Goal: Communication & Community: Answer question/provide support

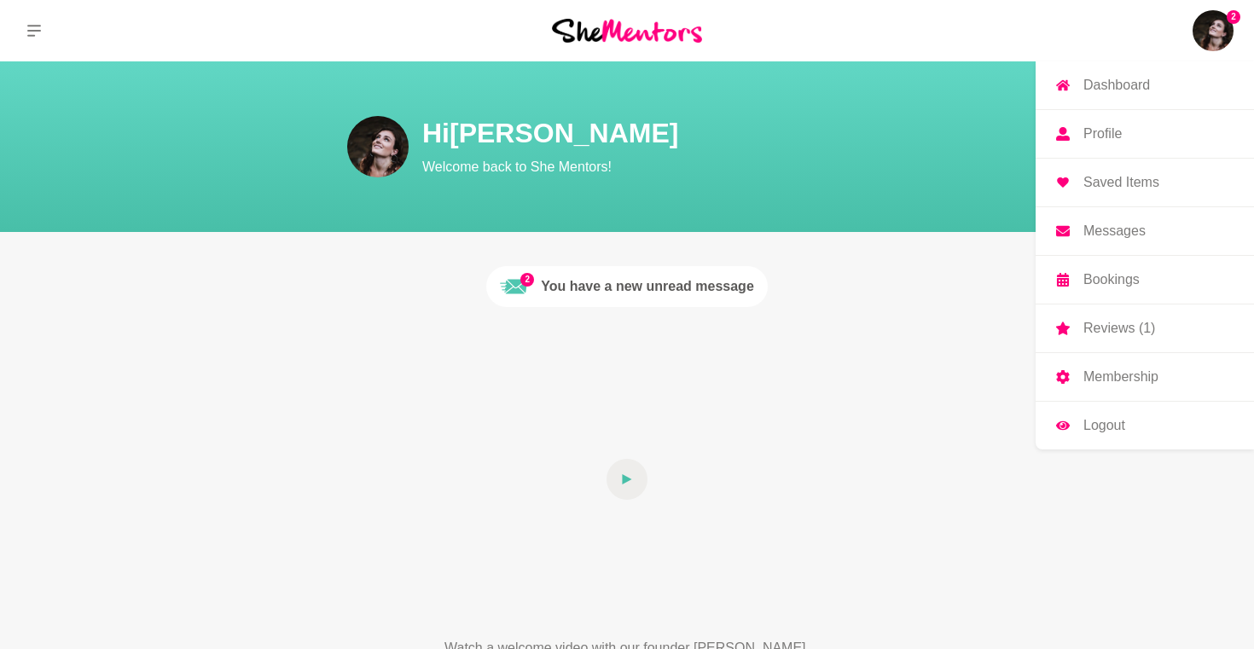
click at [1092, 133] on p "Profile" at bounding box center [1102, 134] width 38 height 14
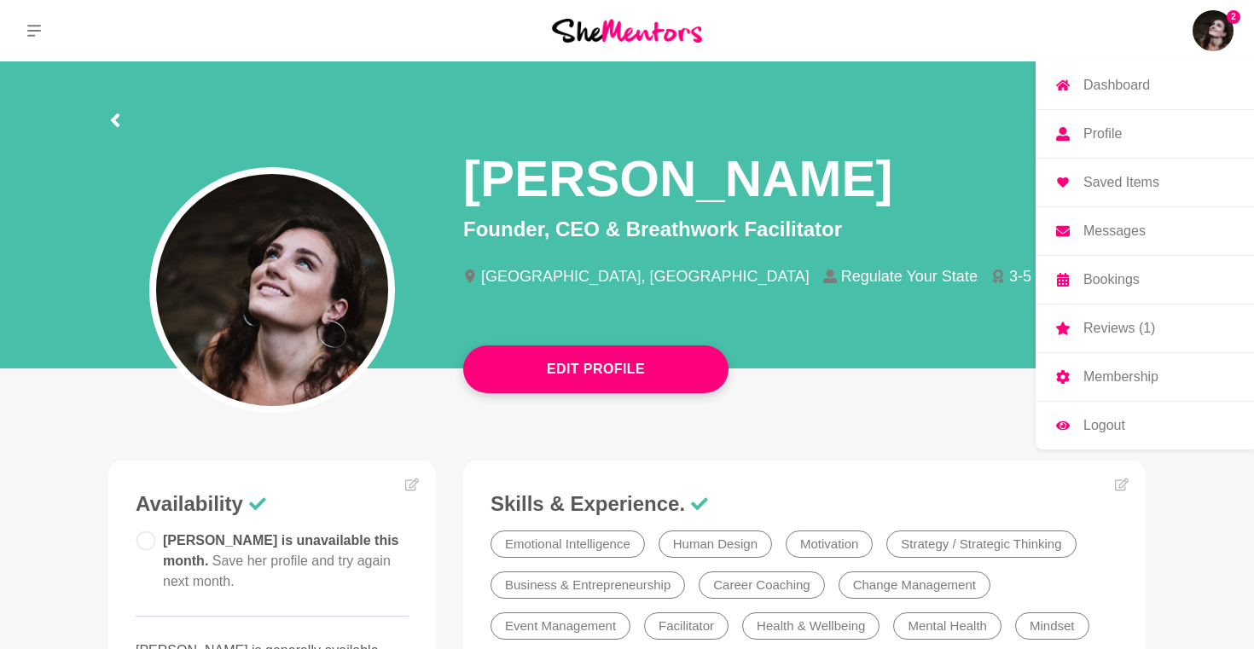
click at [1083, 322] on p "Reviews (1)" at bounding box center [1119, 329] width 72 height 14
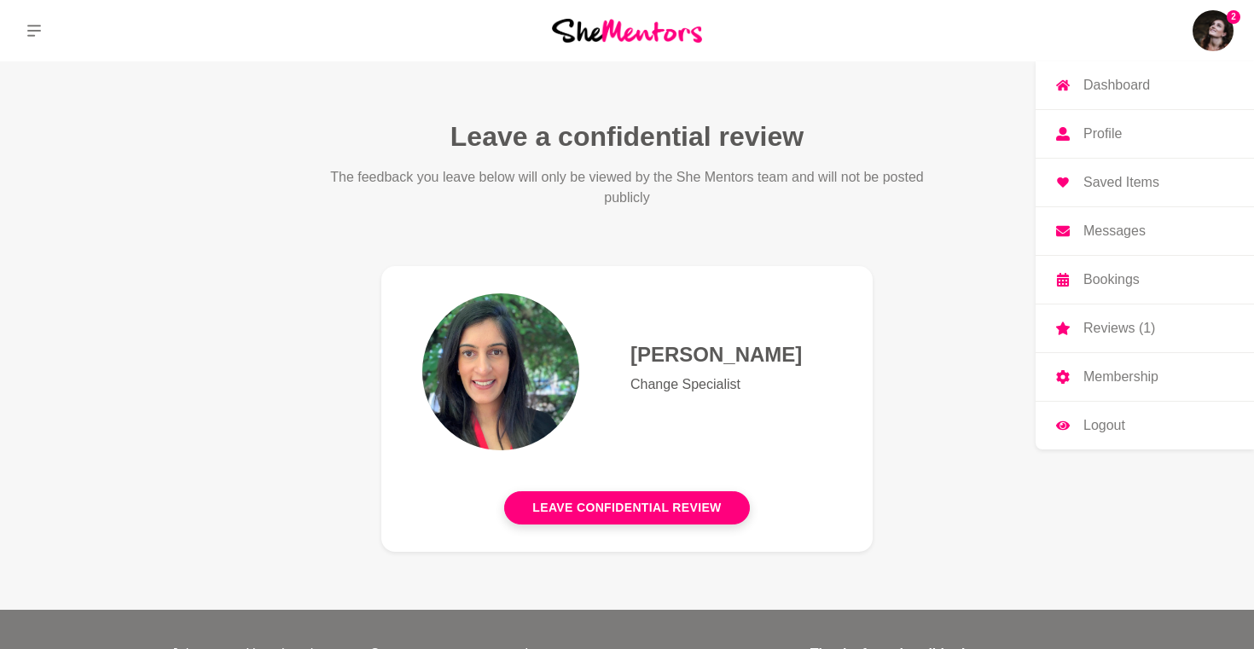
click at [1106, 242] on link "Messages" at bounding box center [1144, 231] width 218 height 48
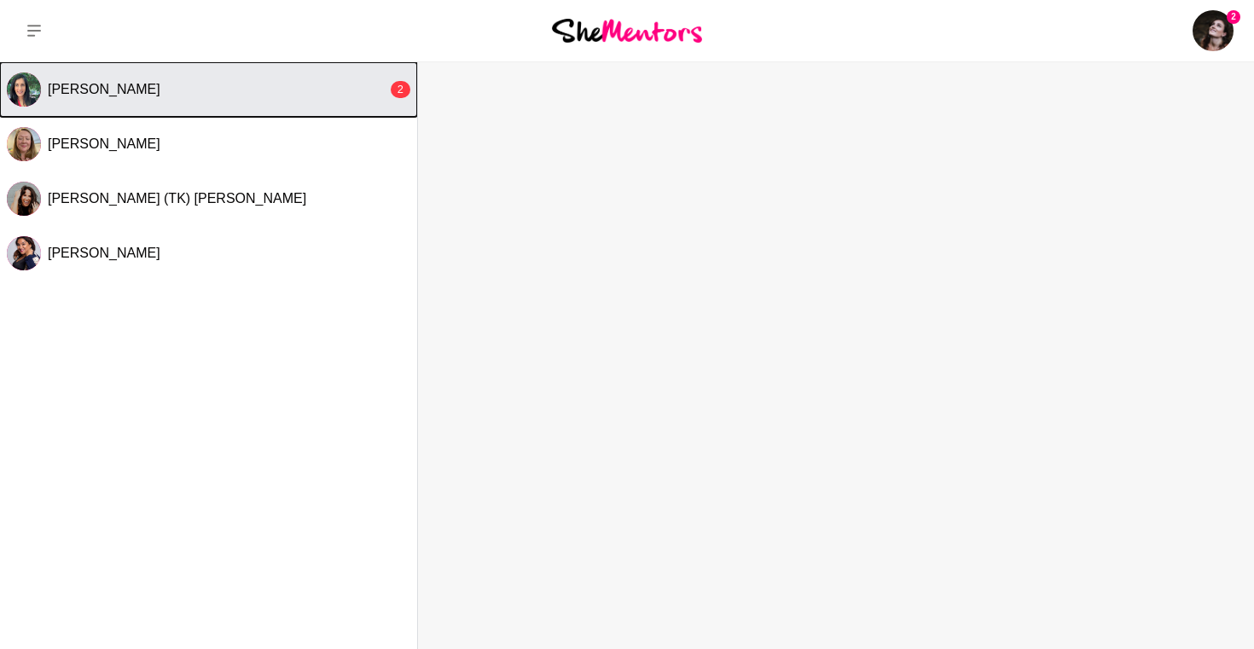
click at [197, 85] on div "[PERSON_NAME]" at bounding box center [217, 89] width 339 height 17
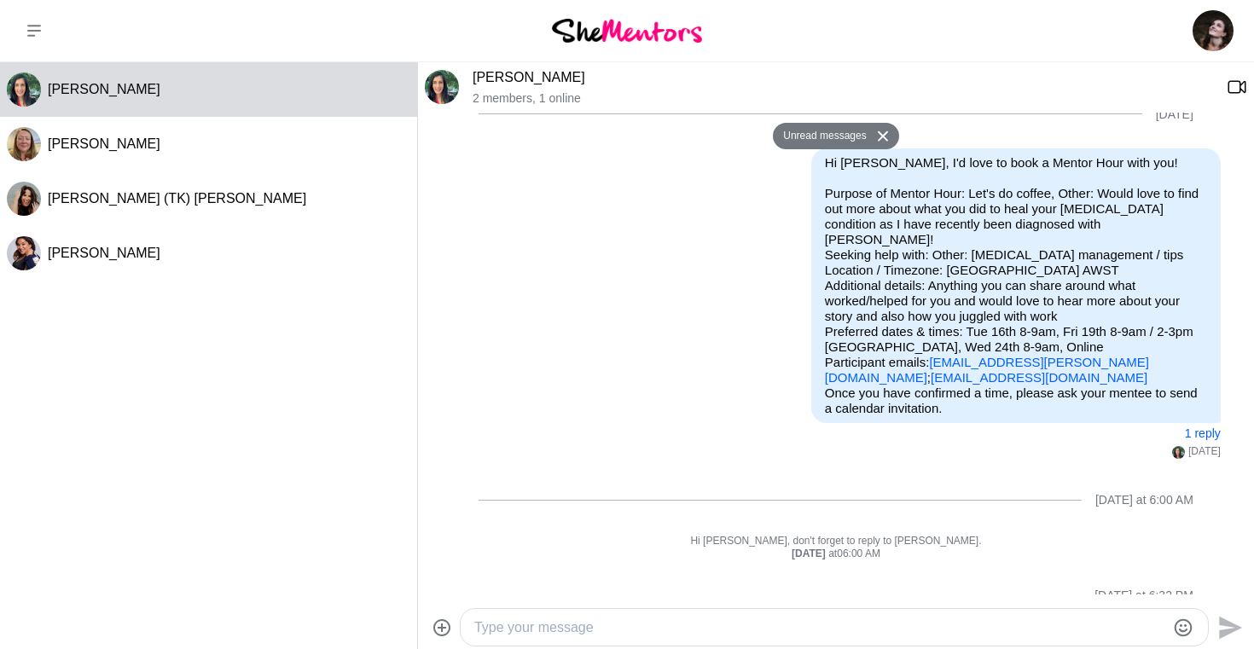
scroll to position [1621, 0]
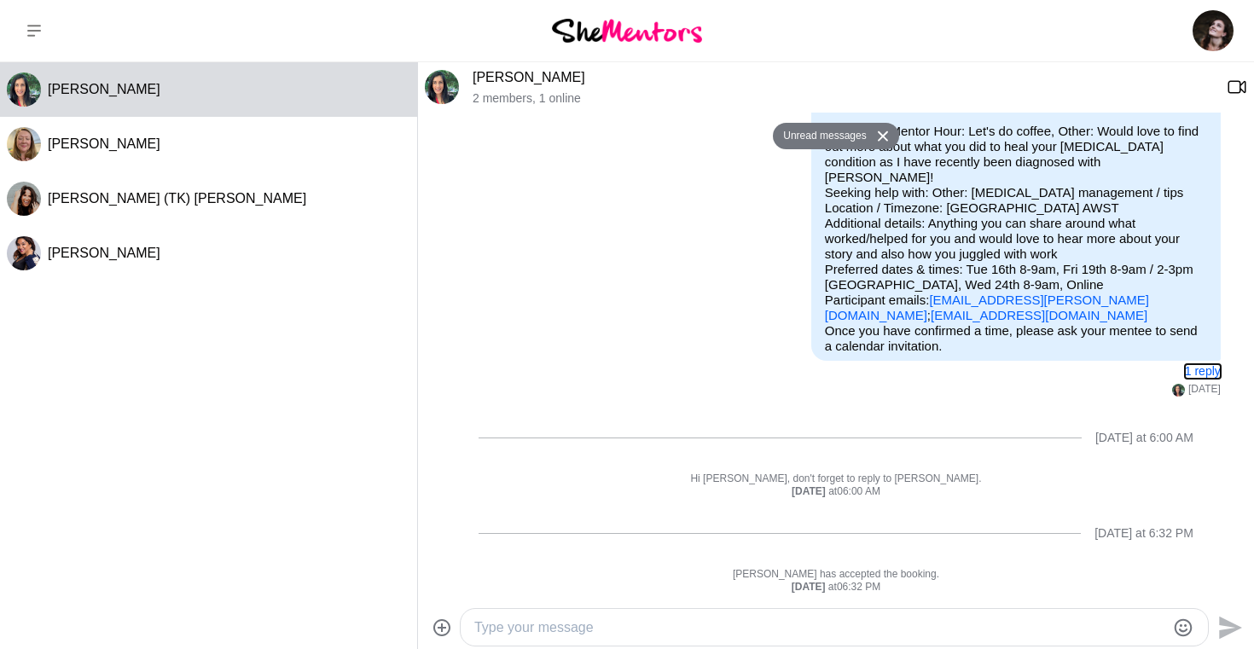
click at [1197, 373] on button "1 reply" at bounding box center [1203, 371] width 36 height 14
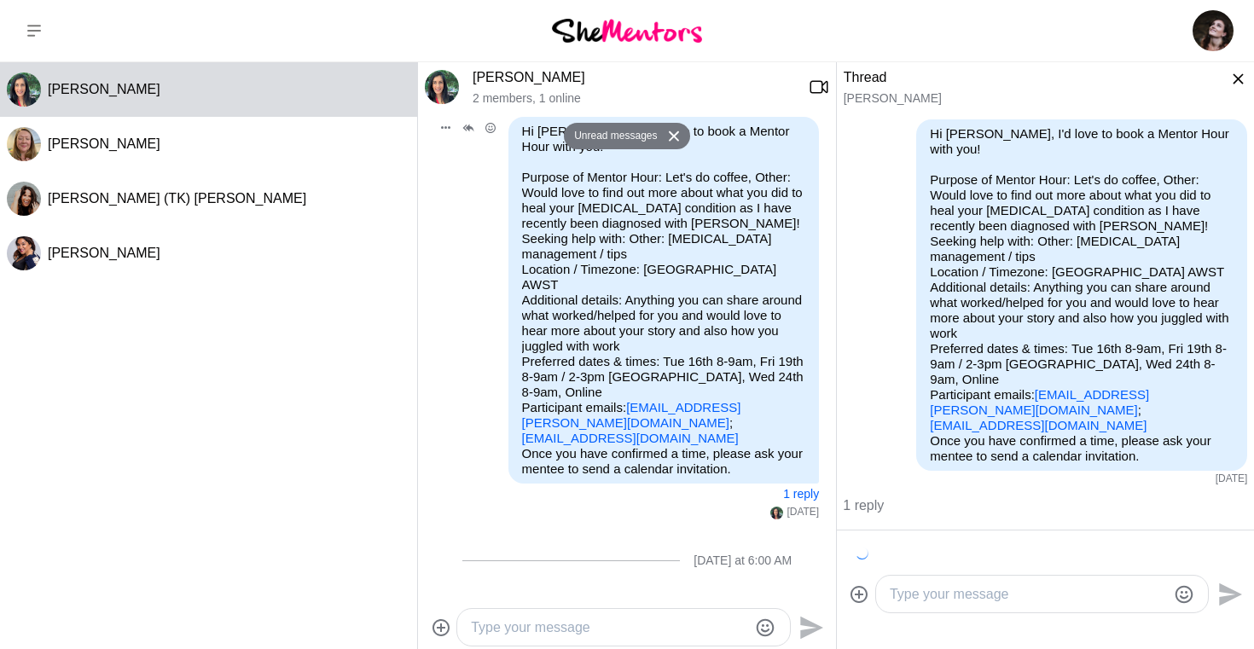
scroll to position [32, 0]
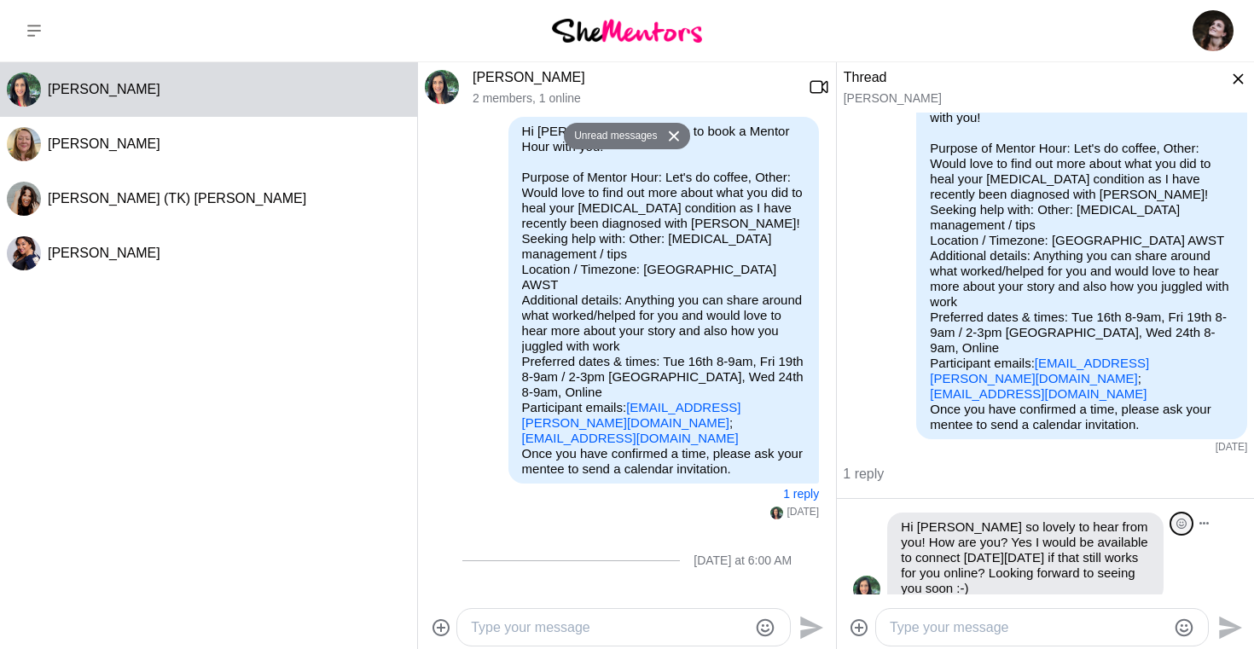
click at [1179, 519] on icon "Open Reaction Selector" at bounding box center [1181, 524] width 10 height 10
click at [943, 623] on textarea "Type your message" at bounding box center [1028, 628] width 277 height 20
click at [1175, 633] on icon "Emoji picker" at bounding box center [1184, 628] width 20 height 20
click at [874, 333] on div "Hi [PERSON_NAME], I'd love to book a Mentor Hour with you! Purpose of Mentor Ho…" at bounding box center [1045, 271] width 404 height 367
drag, startPoint x: 1053, startPoint y: 623, endPoint x: 948, endPoint y: 622, distance: 105.8
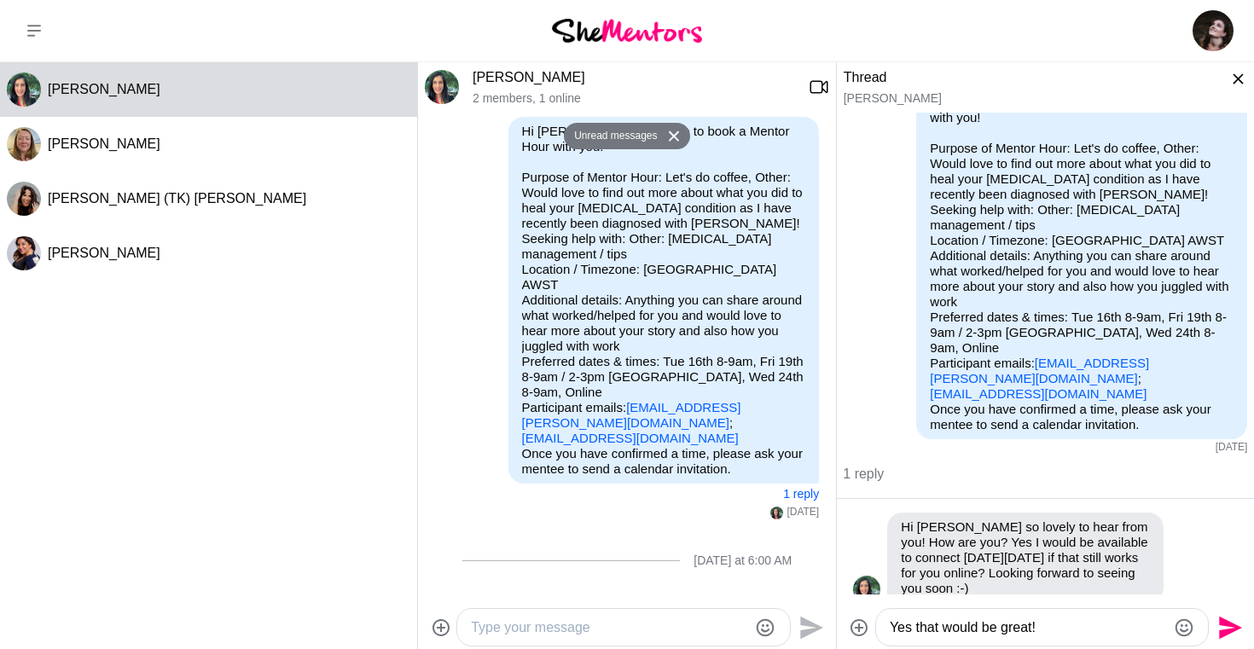
click at [948, 622] on textarea "Yes that would be great!" at bounding box center [1028, 628] width 277 height 20
click at [1178, 627] on icon "Emoji picker" at bounding box center [1184, 628] width 20 height 20
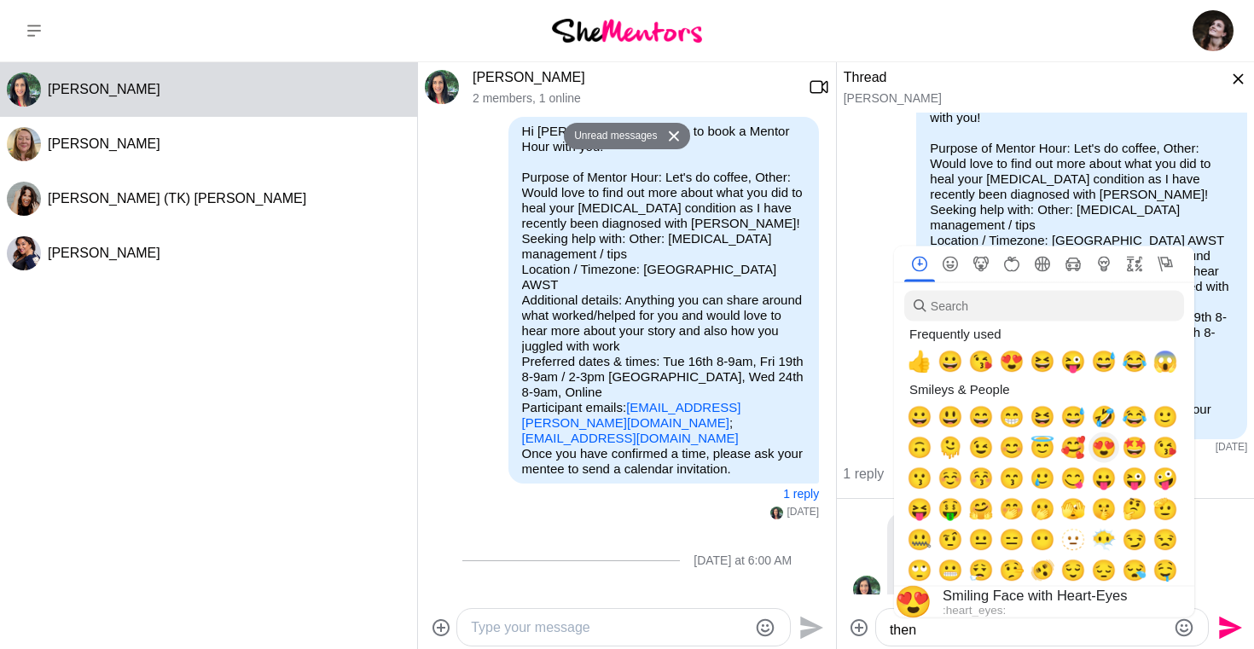
click at [1094, 453] on span "😍" at bounding box center [1104, 448] width 26 height 24
type textarea "Yes that sounds great! Excited to chat more then 😍"
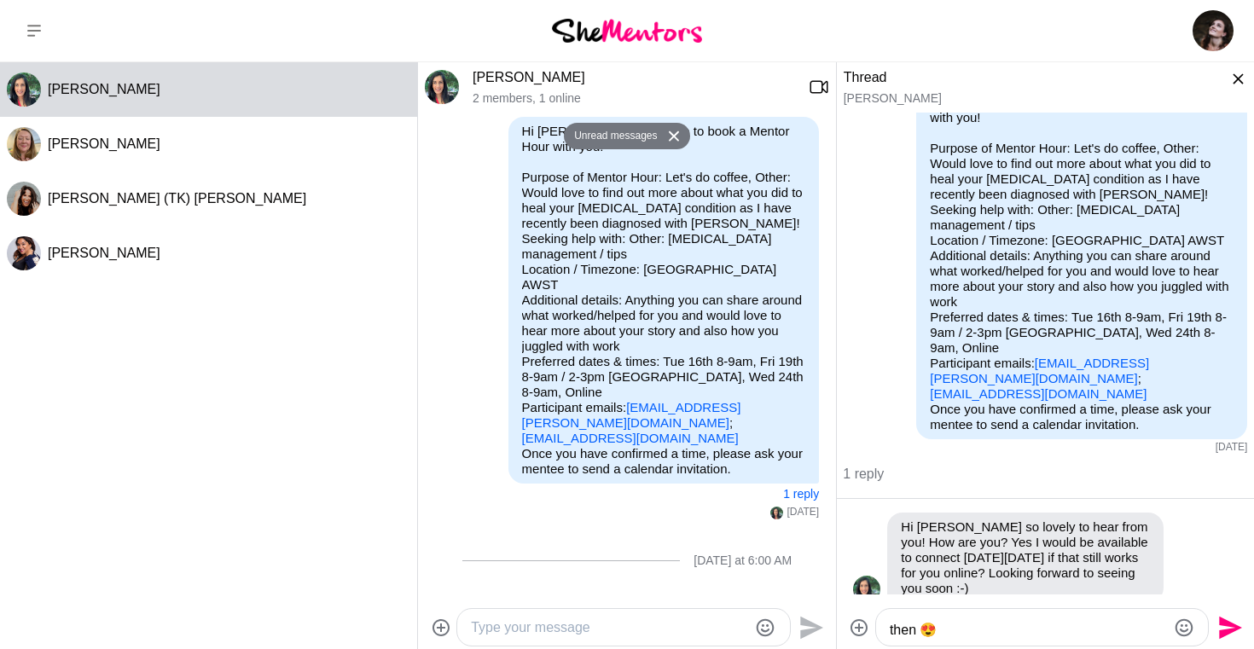
click at [974, 629] on textarea "Yes that sounds great! Excited to chat more then 😍" at bounding box center [1028, 628] width 277 height 20
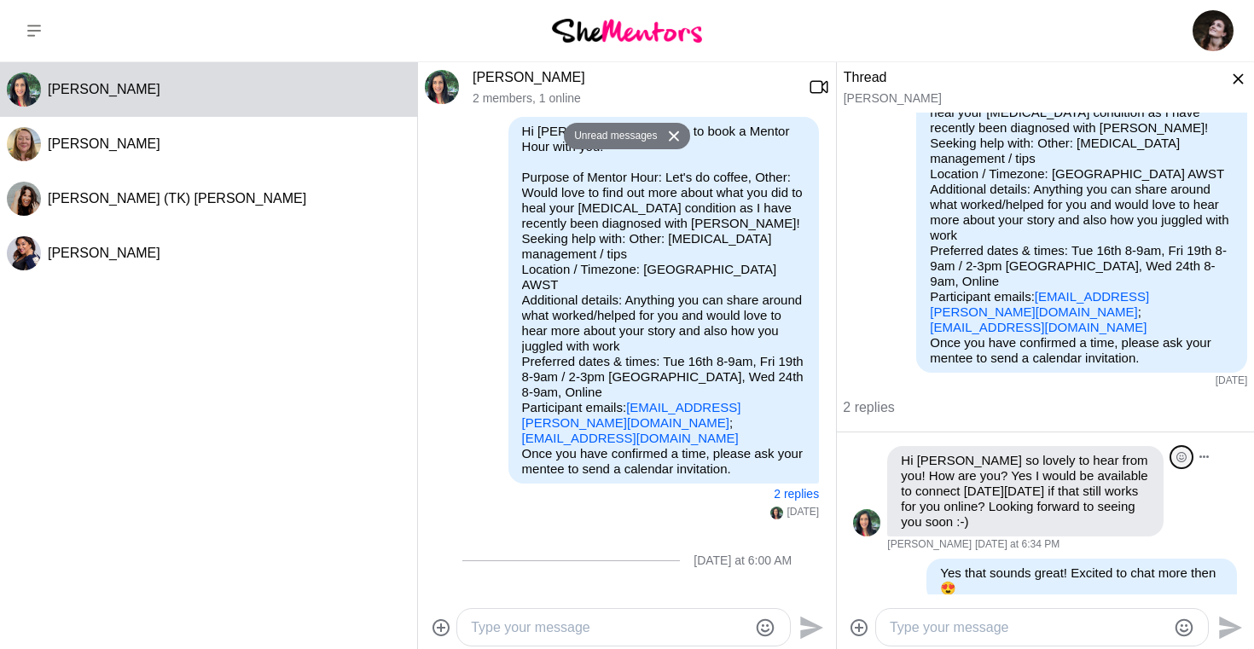
click at [1186, 446] on button "Open Reaction Selector" at bounding box center [1181, 457] width 22 height 22
click at [1131, 391] on div "Hi [PERSON_NAME], I'd love to book a Mentor Hour with you! Purpose of Mentor Ho…" at bounding box center [1045, 223] width 418 height 419
click at [936, 335] on p "Once you have confirmed a time, please ask your mentee to send a calendar invit…" at bounding box center [1082, 350] width 304 height 31
